Goal: Task Accomplishment & Management: Complete application form

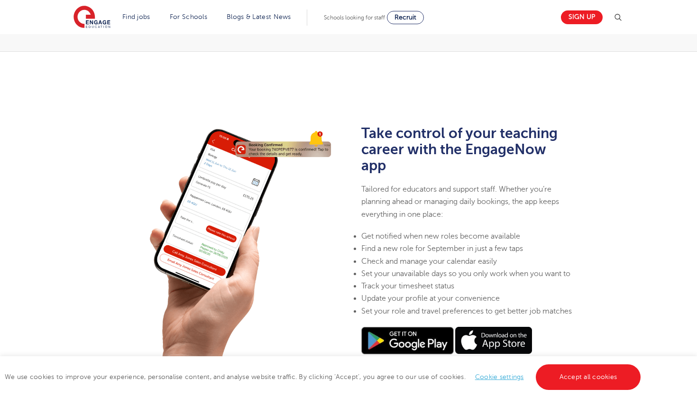
scroll to position [221, 0]
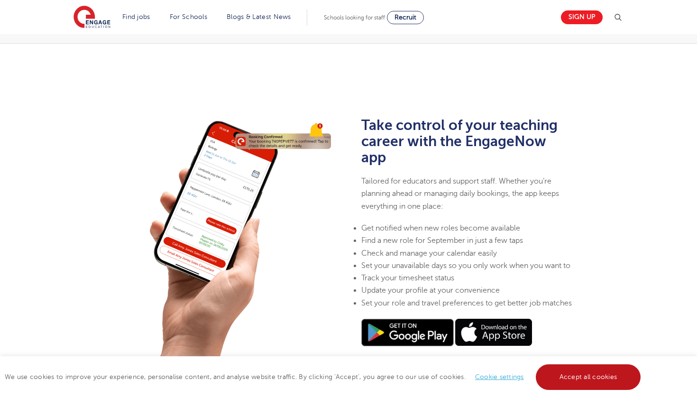
click at [582, 376] on link "Accept all cookies" at bounding box center [588, 377] width 105 height 26
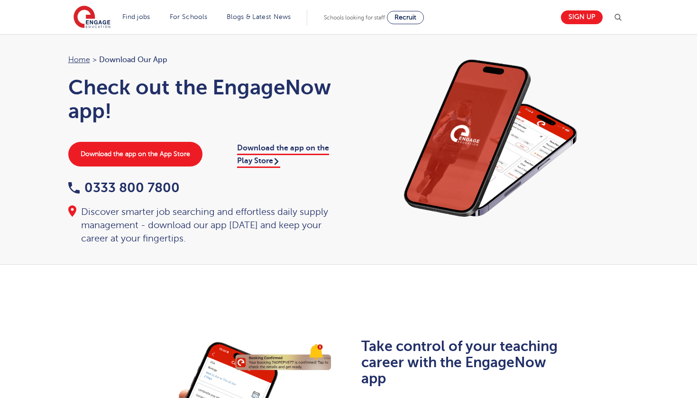
scroll to position [0, 0]
click at [576, 12] on link "Sign up" at bounding box center [582, 17] width 42 height 14
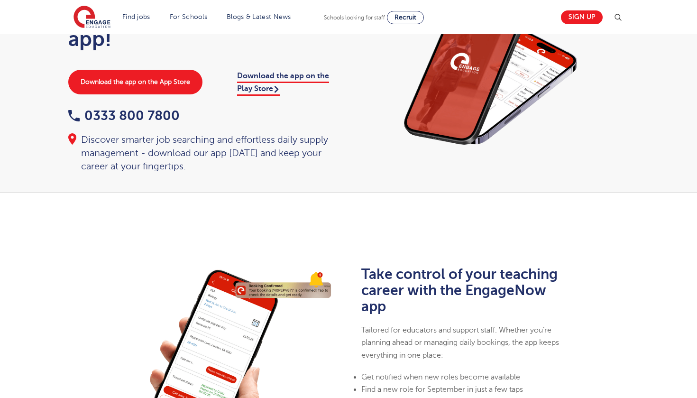
scroll to position [72, 0]
